Goal: Check status: Check status

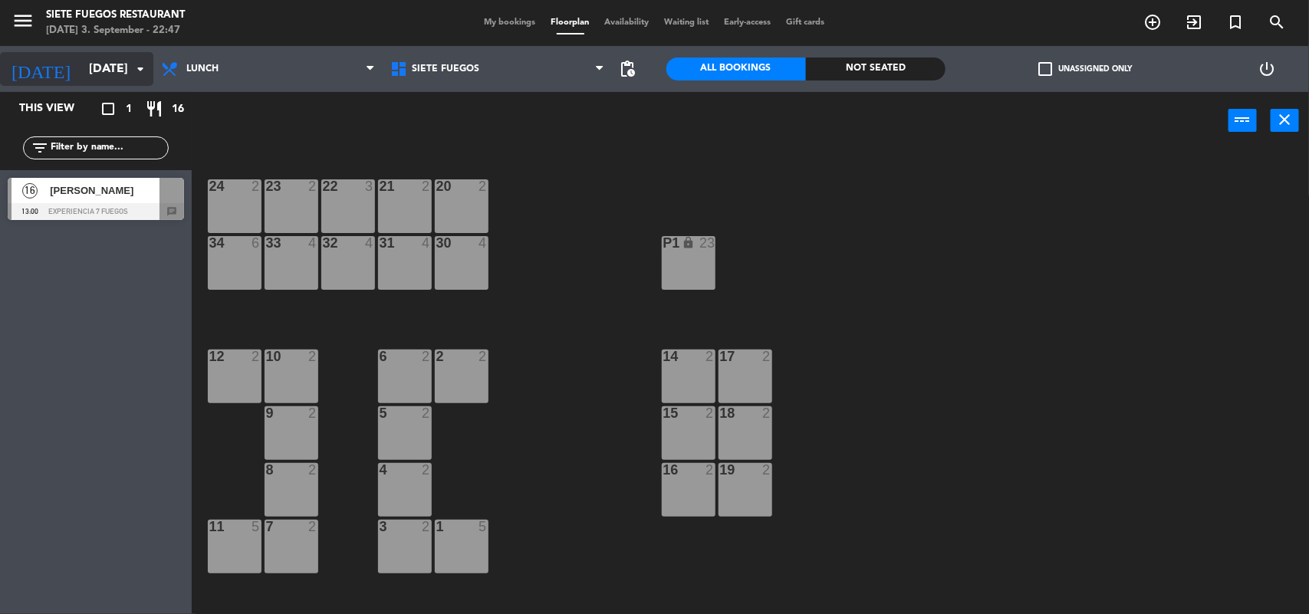
click at [81, 83] on input "[DATE]" at bounding box center [162, 69] width 162 height 30
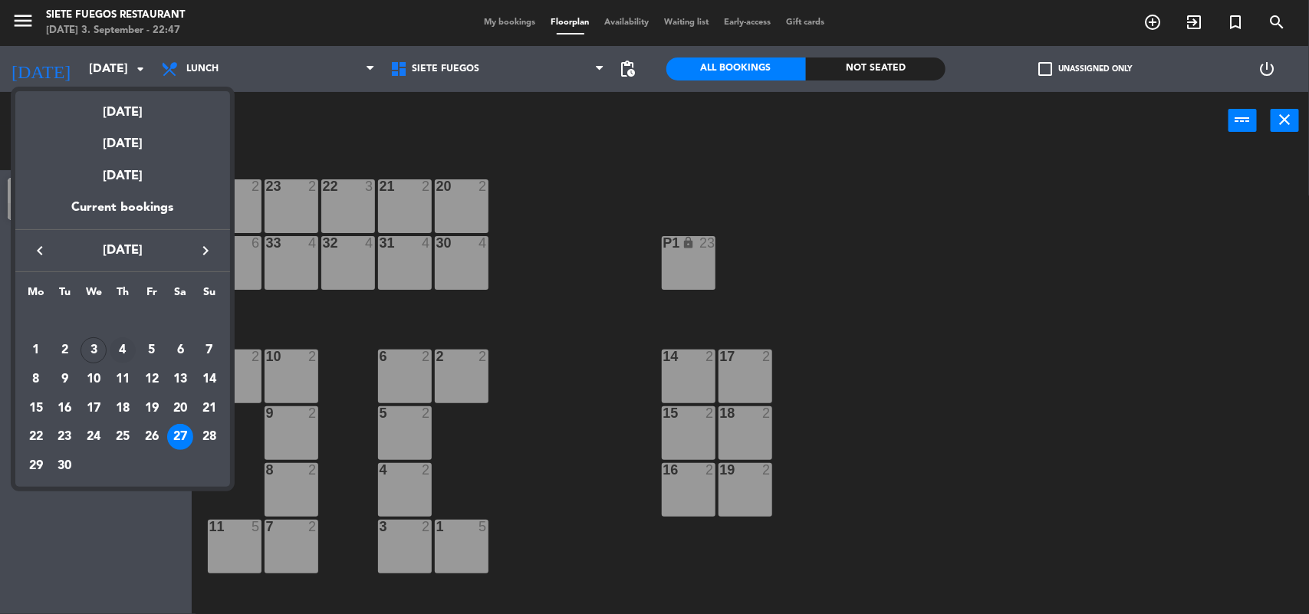
click at [127, 343] on div "4" at bounding box center [123, 350] width 26 height 26
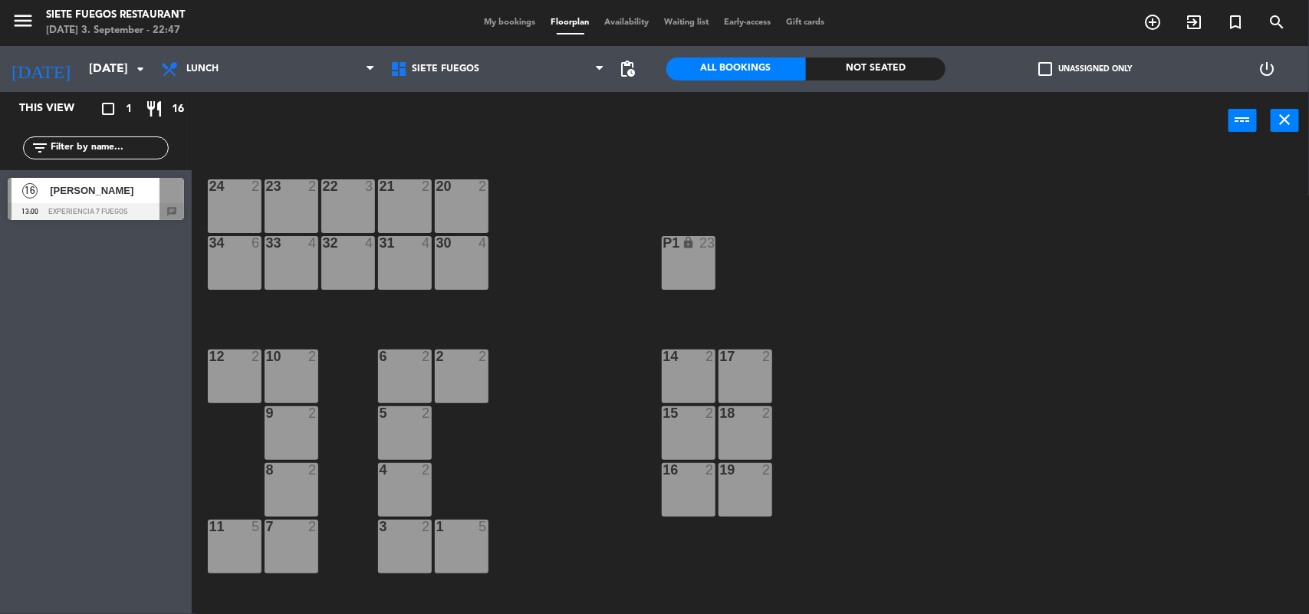
type input "[DATE]"
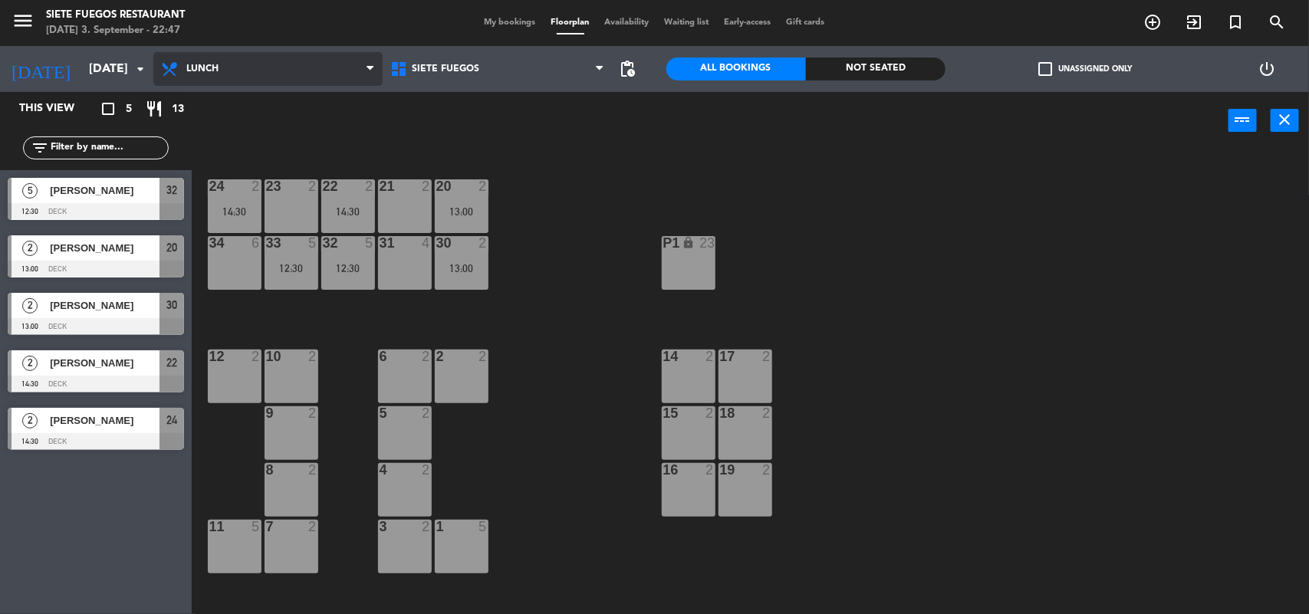
click at [278, 75] on span "Lunch" at bounding box center [267, 69] width 229 height 34
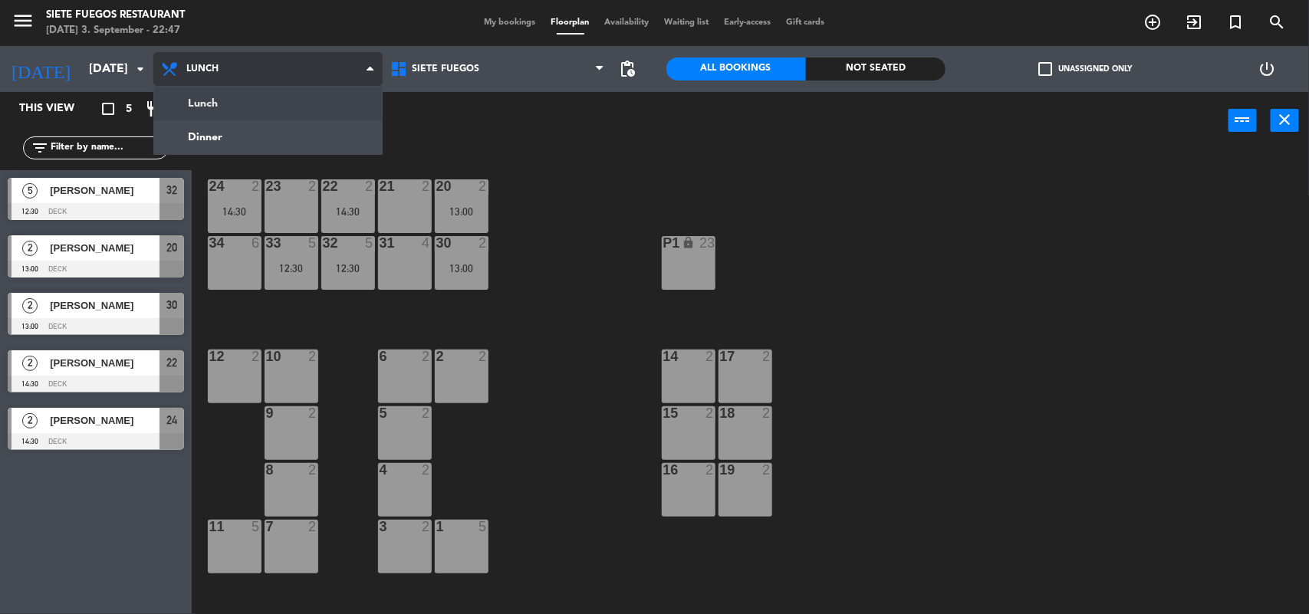
click at [255, 140] on ng-component "menu Siete Fuegos Restaurant [DATE] 3. September - 22:47 My bookings Floorplan …" at bounding box center [654, 308] width 1309 height 616
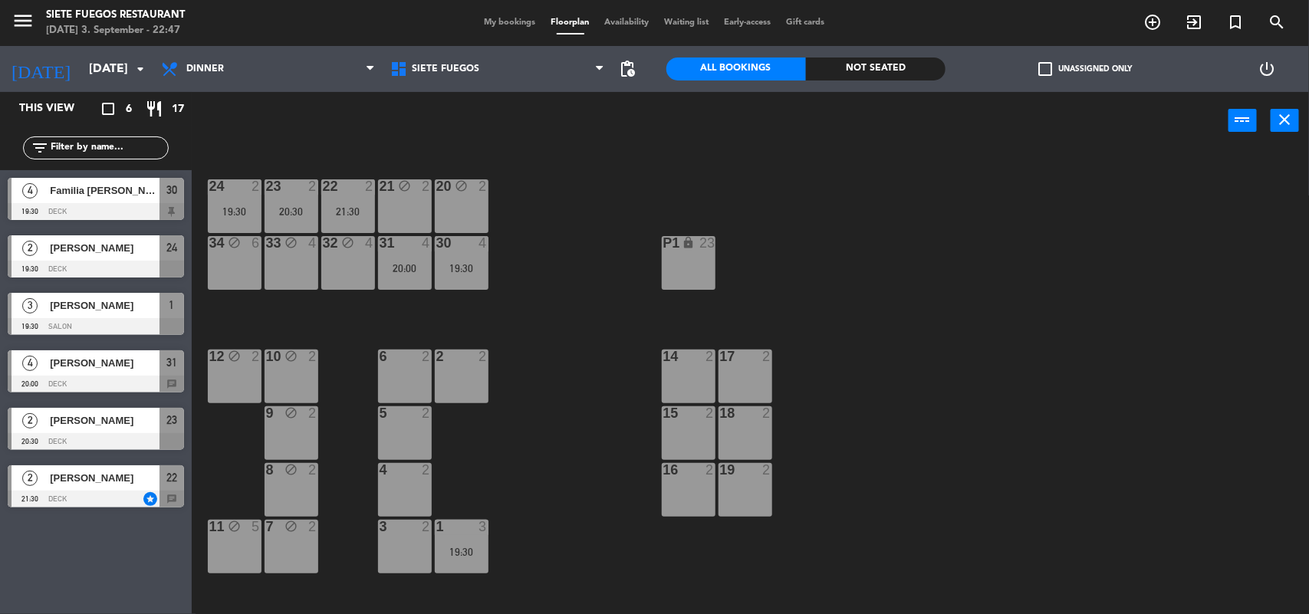
click at [499, 16] on div "My bookings Floorplan Availability Waiting list Early-access Gift cards" at bounding box center [655, 23] width 356 height 14
click at [498, 16] on div "My bookings Floorplan Availability Waiting list Early-access Gift cards" at bounding box center [655, 23] width 356 height 14
click at [496, 23] on span "My bookings" at bounding box center [510, 22] width 67 height 8
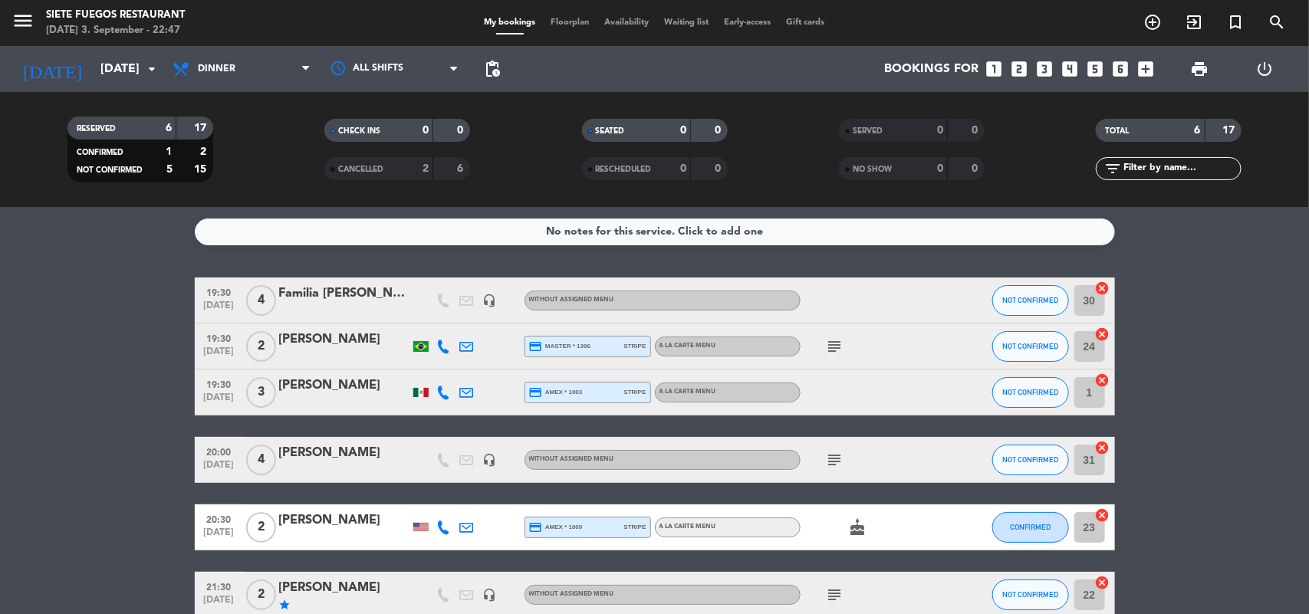
click at [837, 347] on icon "subject" at bounding box center [835, 346] width 18 height 18
click at [837, 460] on icon "subject" at bounding box center [835, 460] width 18 height 18
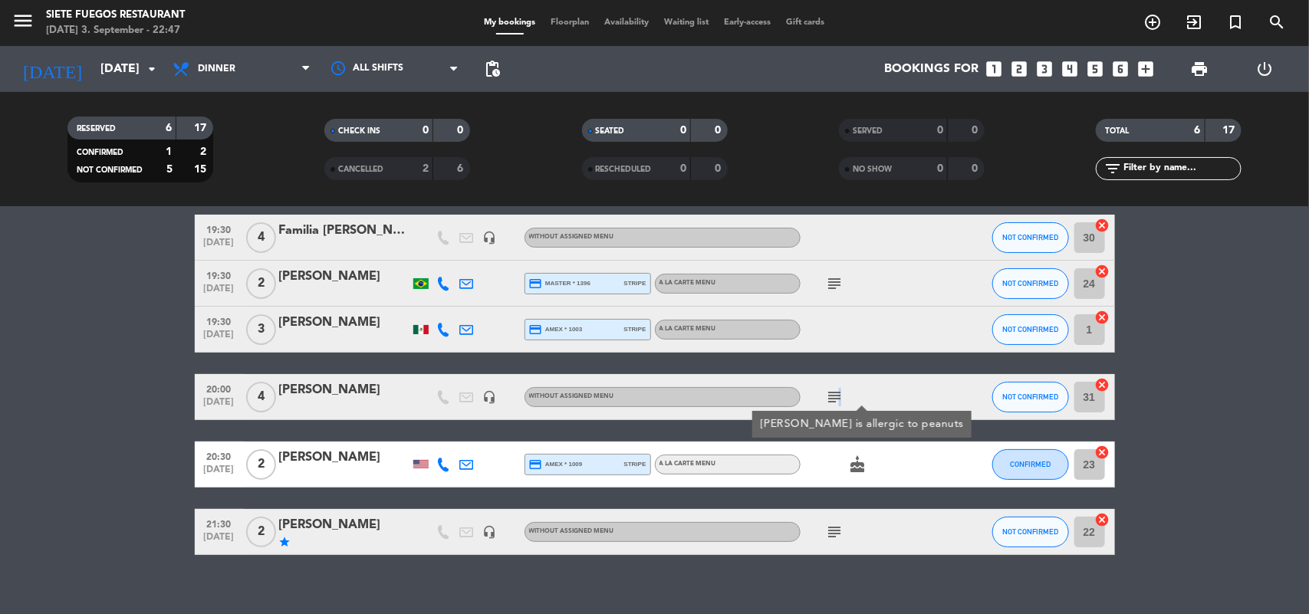
scroll to position [80, 0]
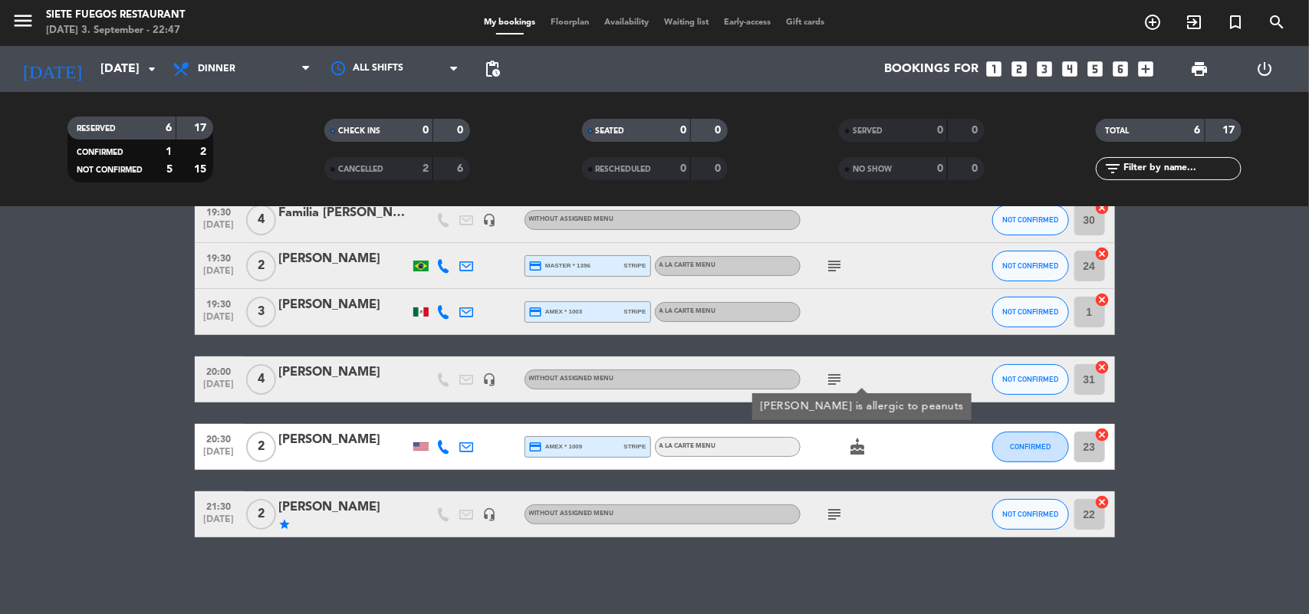
click at [841, 508] on icon "subject" at bounding box center [835, 514] width 18 height 18
